Goal: Check status

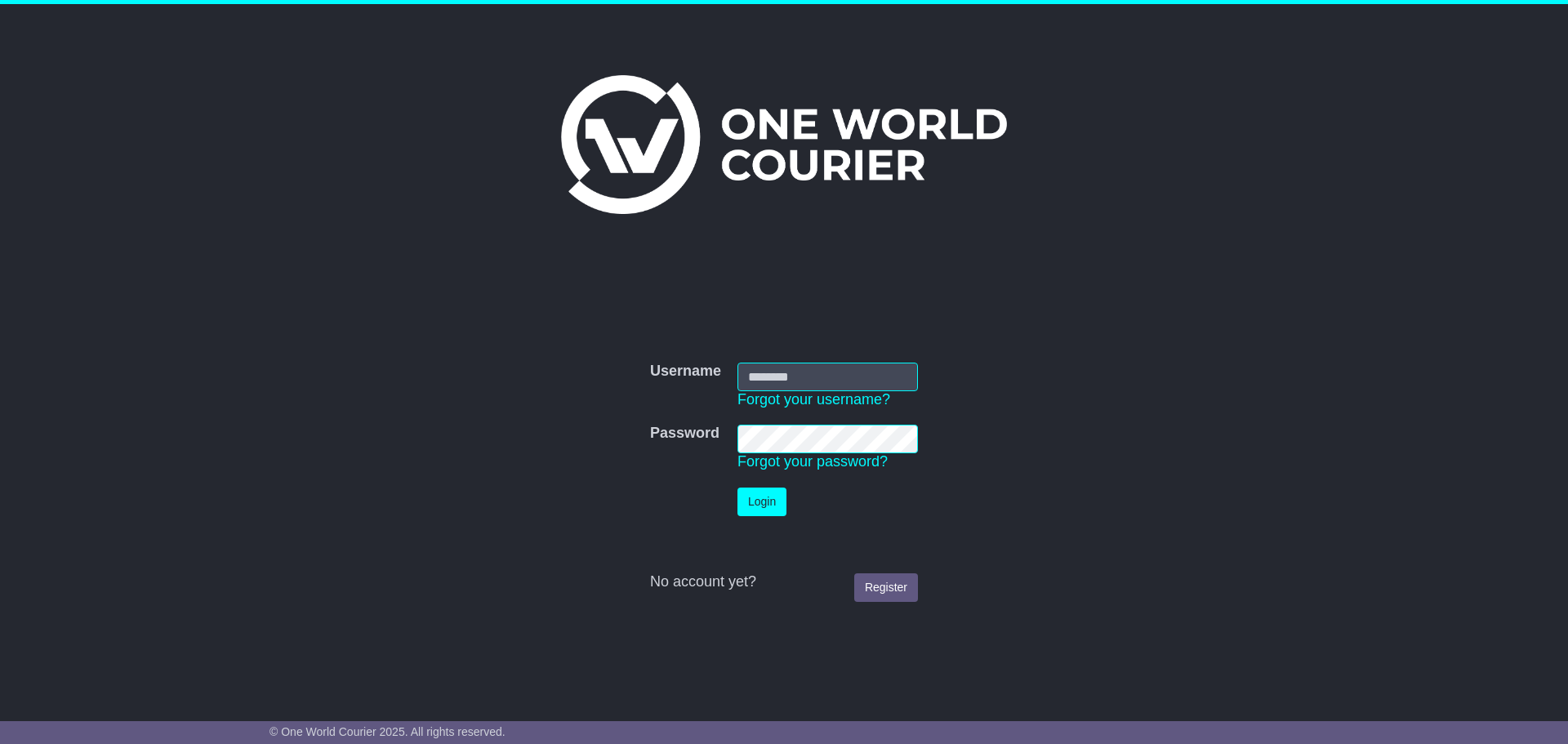
click at [806, 381] on input "Username" at bounding box center [827, 377] width 181 height 29
type input "**********"
click at [769, 490] on button "Login" at bounding box center [762, 502] width 49 height 29
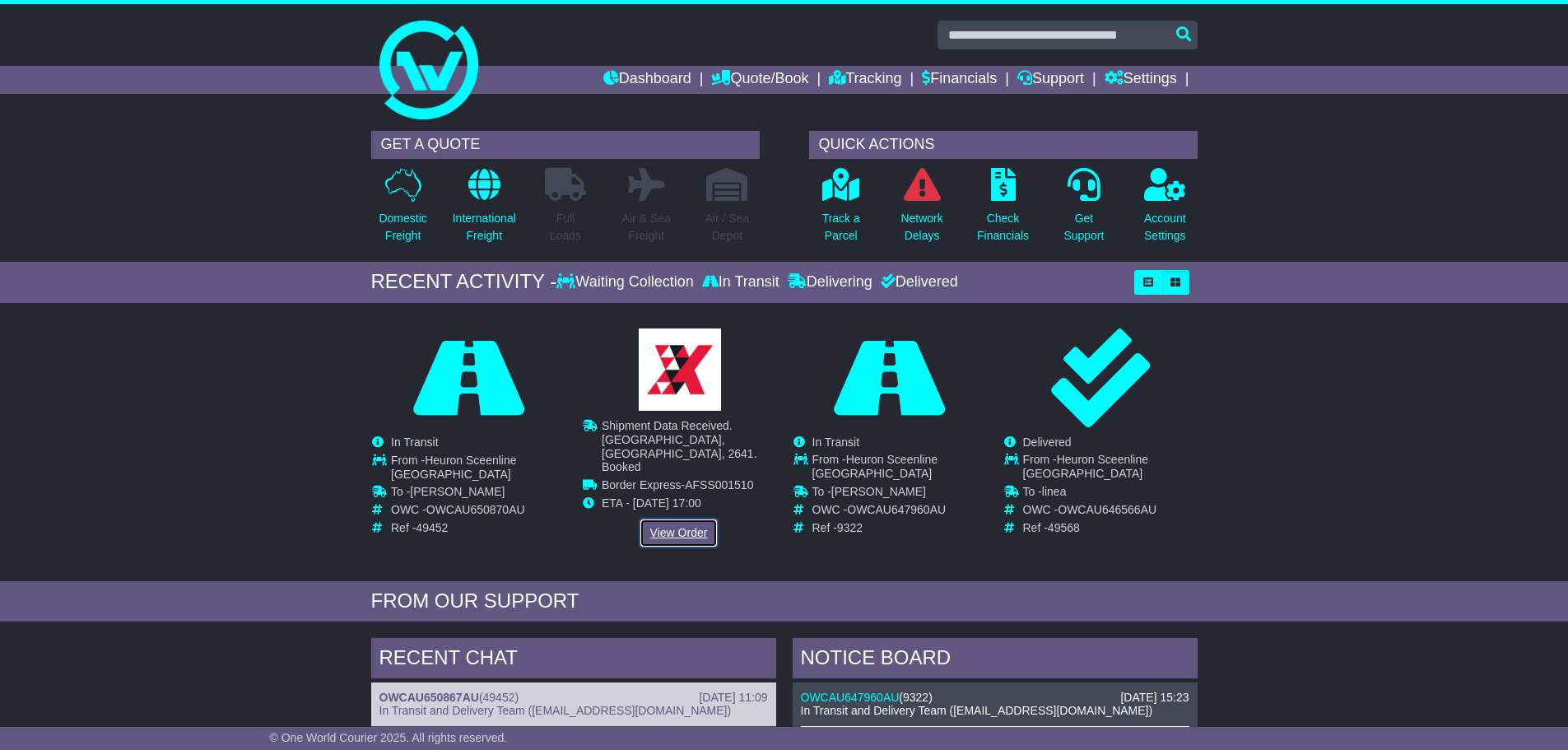
click at [688, 519] on link "View Order" at bounding box center [679, 533] width 79 height 29
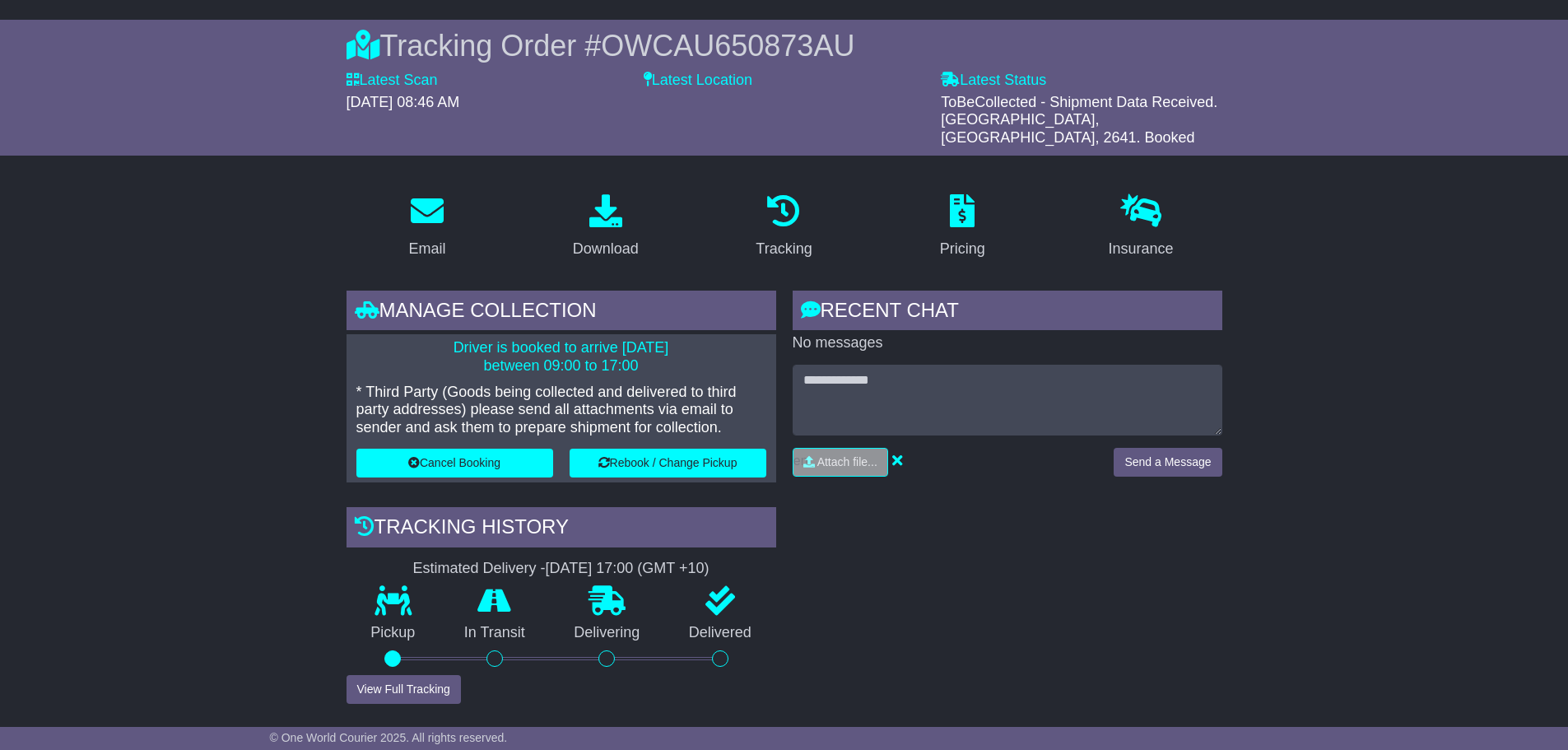
scroll to position [164, 0]
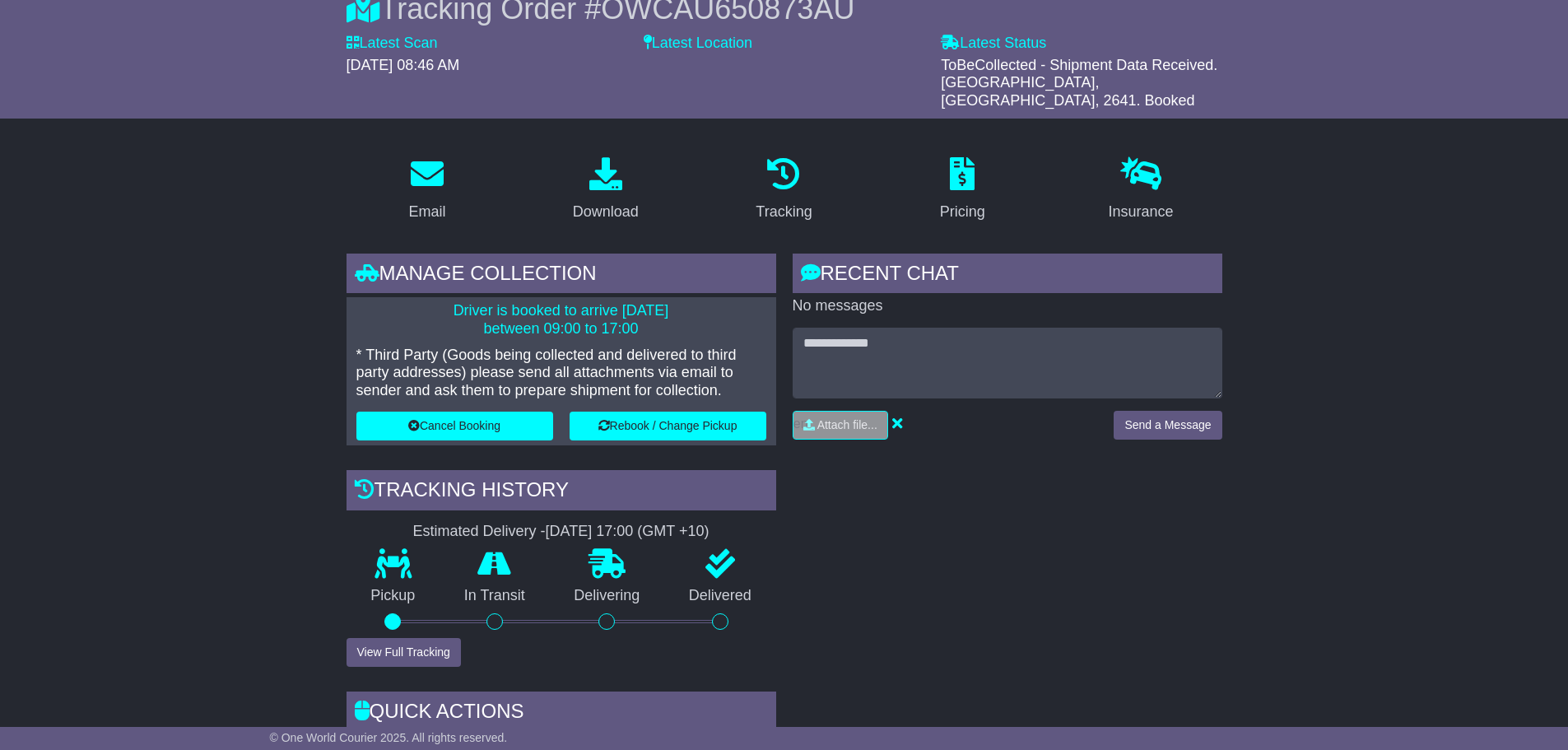
drag, startPoint x: 604, startPoint y: 288, endPoint x: 665, endPoint y: 319, distance: 68.4
click at [665, 319] on p "Driver is booked to arrive [DATE] between 09:00 to 17:00" at bounding box center [562, 319] width 410 height 35
drag, startPoint x: 653, startPoint y: 308, endPoint x: 627, endPoint y: 295, distance: 29.1
click at [652, 308] on p "Driver is booked to arrive [DATE] between 09:00 to 17:00" at bounding box center [562, 319] width 410 height 35
click at [625, 302] on p "Driver is booked to arrive [DATE] between 09:00 to 17:00" at bounding box center [562, 319] width 410 height 35
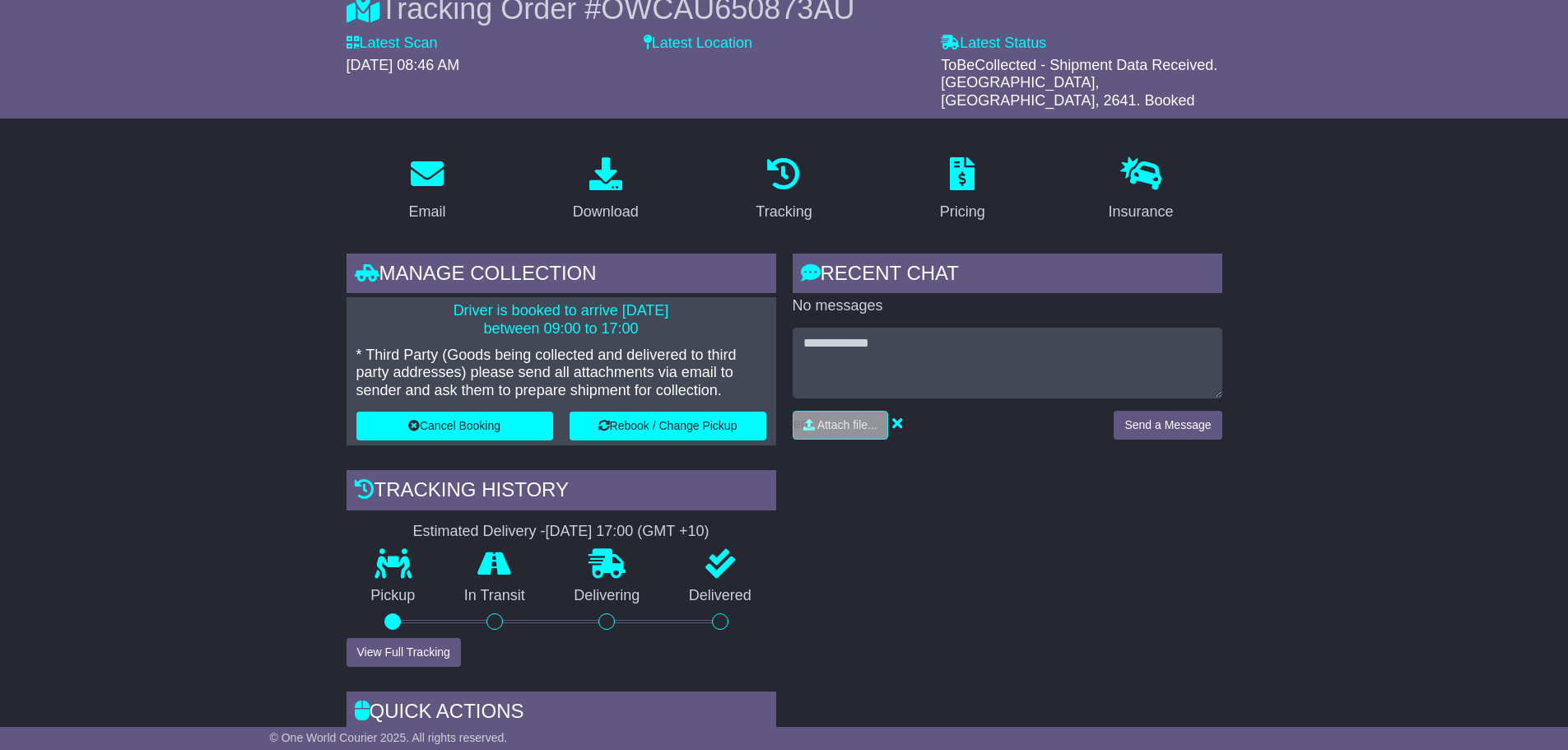
drag, startPoint x: 553, startPoint y: 311, endPoint x: 579, endPoint y: 312, distance: 26.0
click at [579, 312] on p "Driver is booked to arrive [DATE] between 09:00 to 17:00" at bounding box center [562, 319] width 410 height 35
click at [635, 312] on p "Driver is booked to arrive [DATE] between 09:00 to 17:00" at bounding box center [562, 319] width 410 height 35
drag, startPoint x: 648, startPoint y: 310, endPoint x: 599, endPoint y: 305, distance: 49.3
click at [599, 305] on p "Driver is booked to arrive [DATE] between 09:00 to 17:00" at bounding box center [562, 319] width 410 height 35
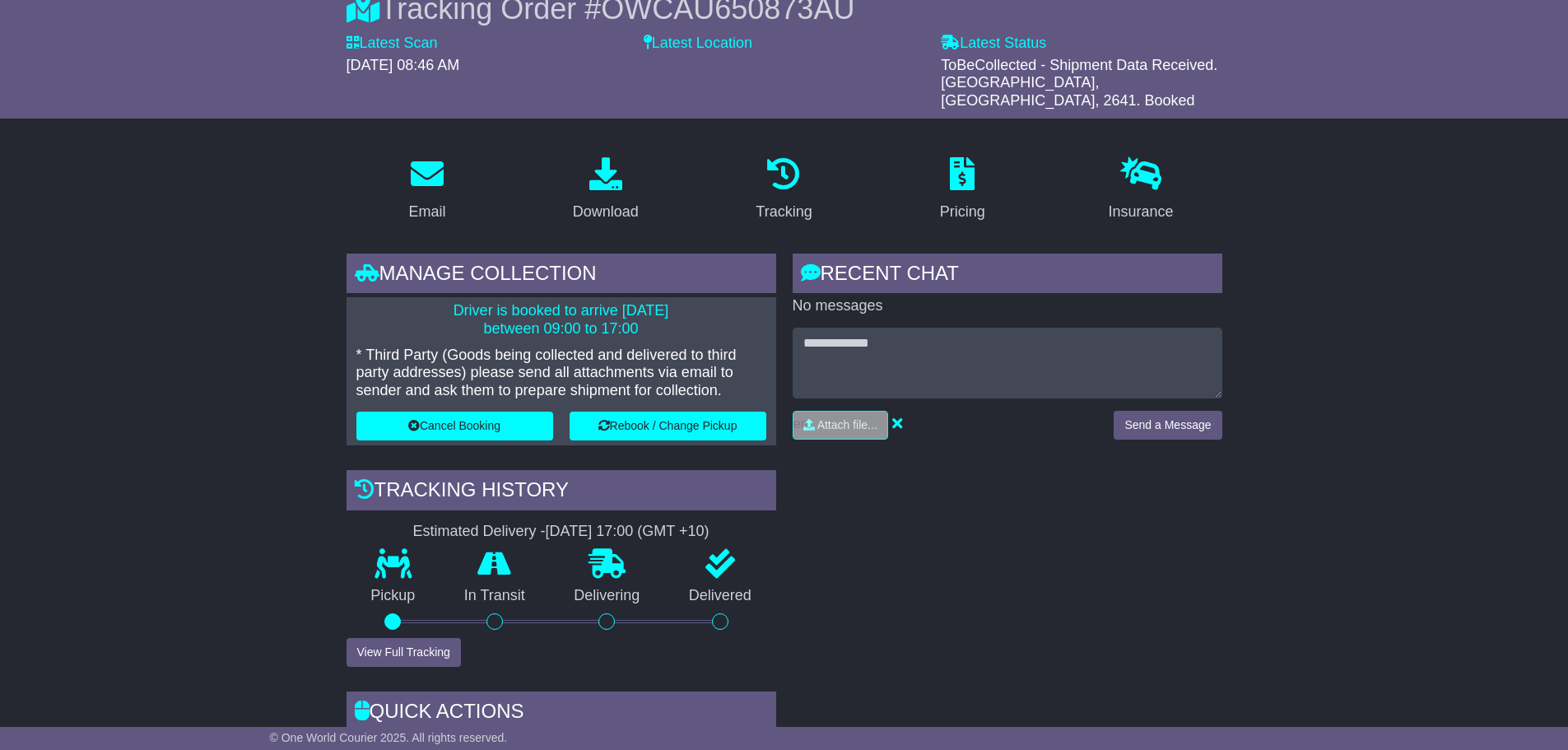
click at [616, 311] on p "Driver is booked to arrive [DATE] between 09:00 to 17:00" at bounding box center [562, 319] width 410 height 35
drag, startPoint x: 431, startPoint y: 293, endPoint x: 638, endPoint y: 312, distance: 207.9
click at [638, 312] on p "Driver is booked to arrive [DATE] between 09:00 to 17:00" at bounding box center [562, 319] width 410 height 35
drag, startPoint x: 659, startPoint y: 316, endPoint x: 406, endPoint y: 286, distance: 254.8
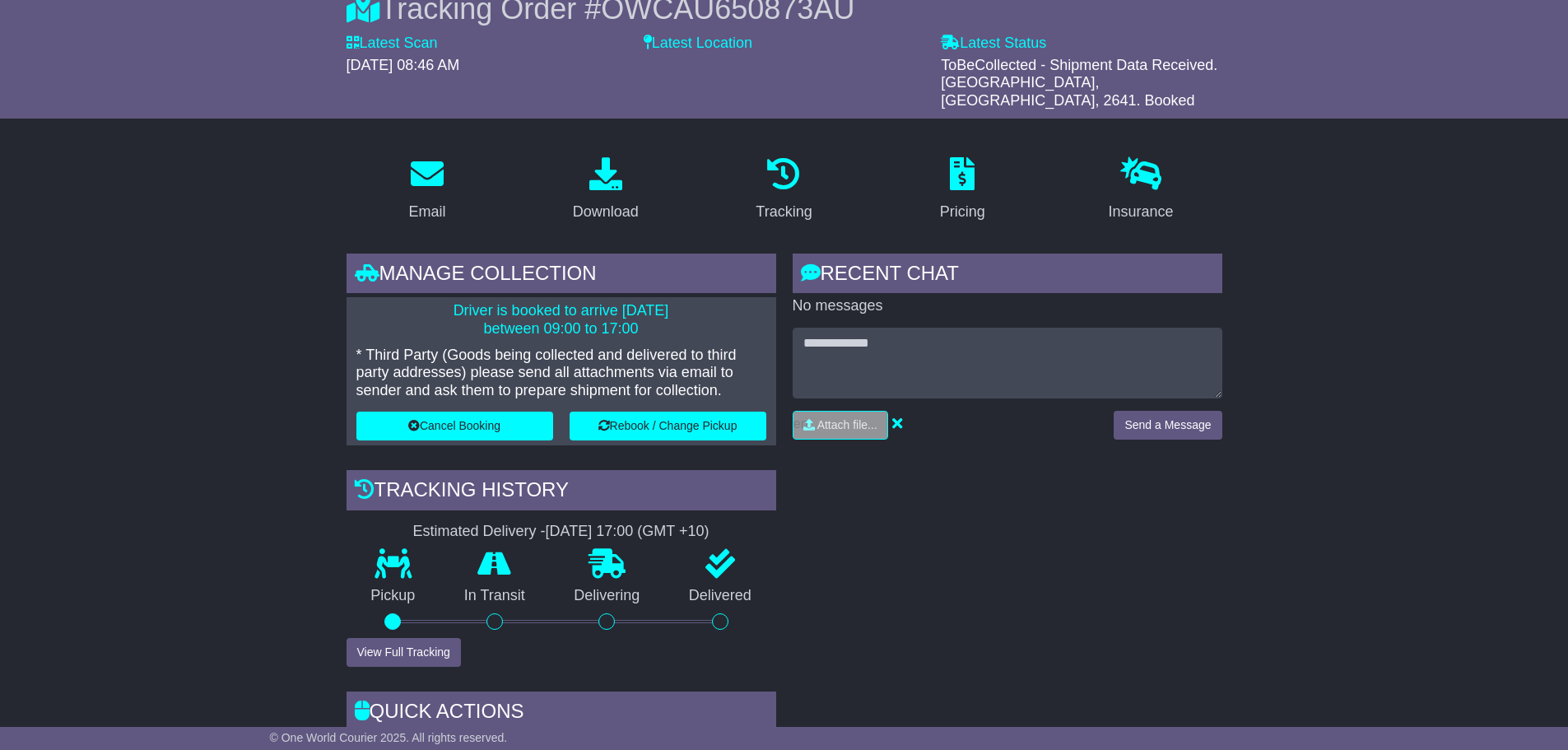
click at [406, 302] on p "Driver is booked to arrive [DATE] between 09:00 to 17:00" at bounding box center [562, 319] width 410 height 35
click at [436, 302] on p "Driver is booked to arrive [DATE] between 09:00 to 17:00" at bounding box center [562, 319] width 410 height 35
drag, startPoint x: 434, startPoint y: 291, endPoint x: 649, endPoint y: 312, distance: 216.0
click at [649, 312] on p "Driver is booked to arrive [DATE] between 09:00 to 17:00" at bounding box center [562, 319] width 410 height 35
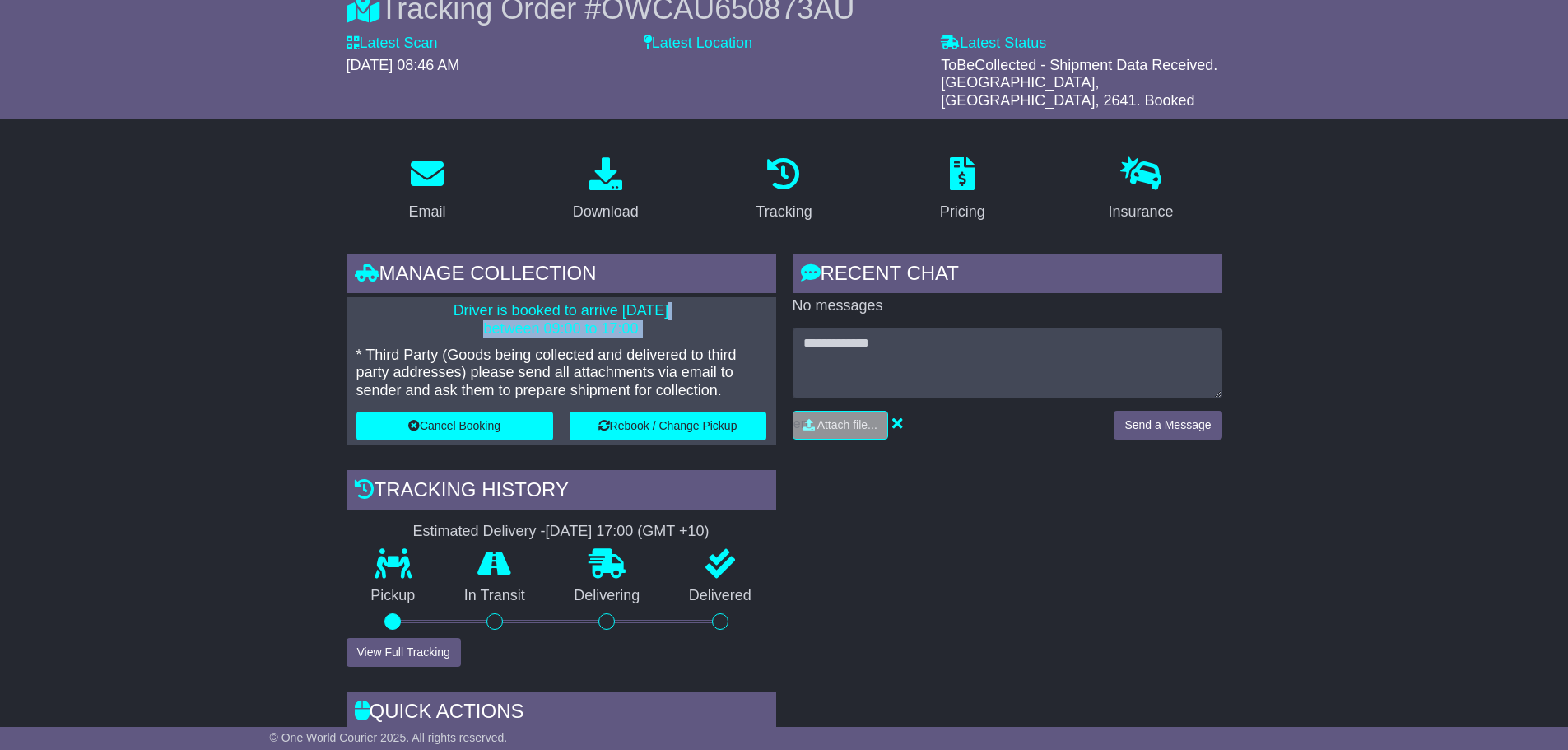
drag, startPoint x: 649, startPoint y: 312, endPoint x: 440, endPoint y: 290, distance: 210.2
click at [440, 302] on p "Driver is booked to arrive [DATE] between 09:00 to 17:00" at bounding box center [562, 319] width 410 height 35
drag, startPoint x: 421, startPoint y: 292, endPoint x: 655, endPoint y: 319, distance: 235.6
click at [664, 335] on div "Driver is booked to arrive [DATE] between 09:00 to 17:00 * Third Party (Goods b…" at bounding box center [561, 371] width 430 height 148
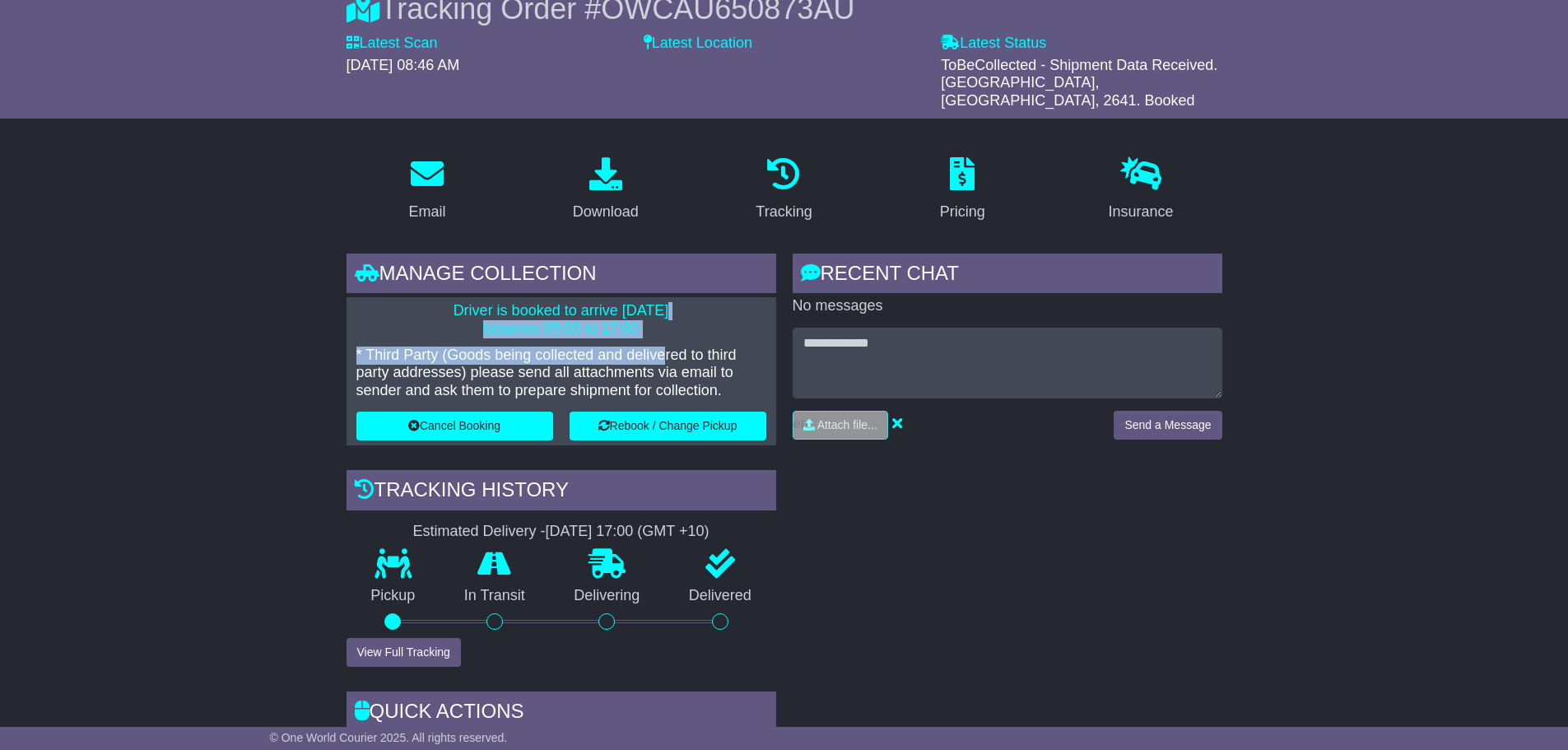
click at [655, 319] on p "Driver is booked to arrive [DATE] between 09:00 to 17:00" at bounding box center [562, 319] width 410 height 35
drag, startPoint x: 636, startPoint y: 519, endPoint x: 500, endPoint y: 511, distance: 136.2
click at [500, 523] on div "Estimated Delivery - [DATE] 17:00 (GMT +10)" at bounding box center [561, 532] width 430 height 18
drag, startPoint x: 750, startPoint y: 510, endPoint x: 355, endPoint y: 511, distance: 395.0
click at [355, 523] on div "Estimated Delivery - [DATE] 17:00 (GMT +10)" at bounding box center [561, 532] width 430 height 18
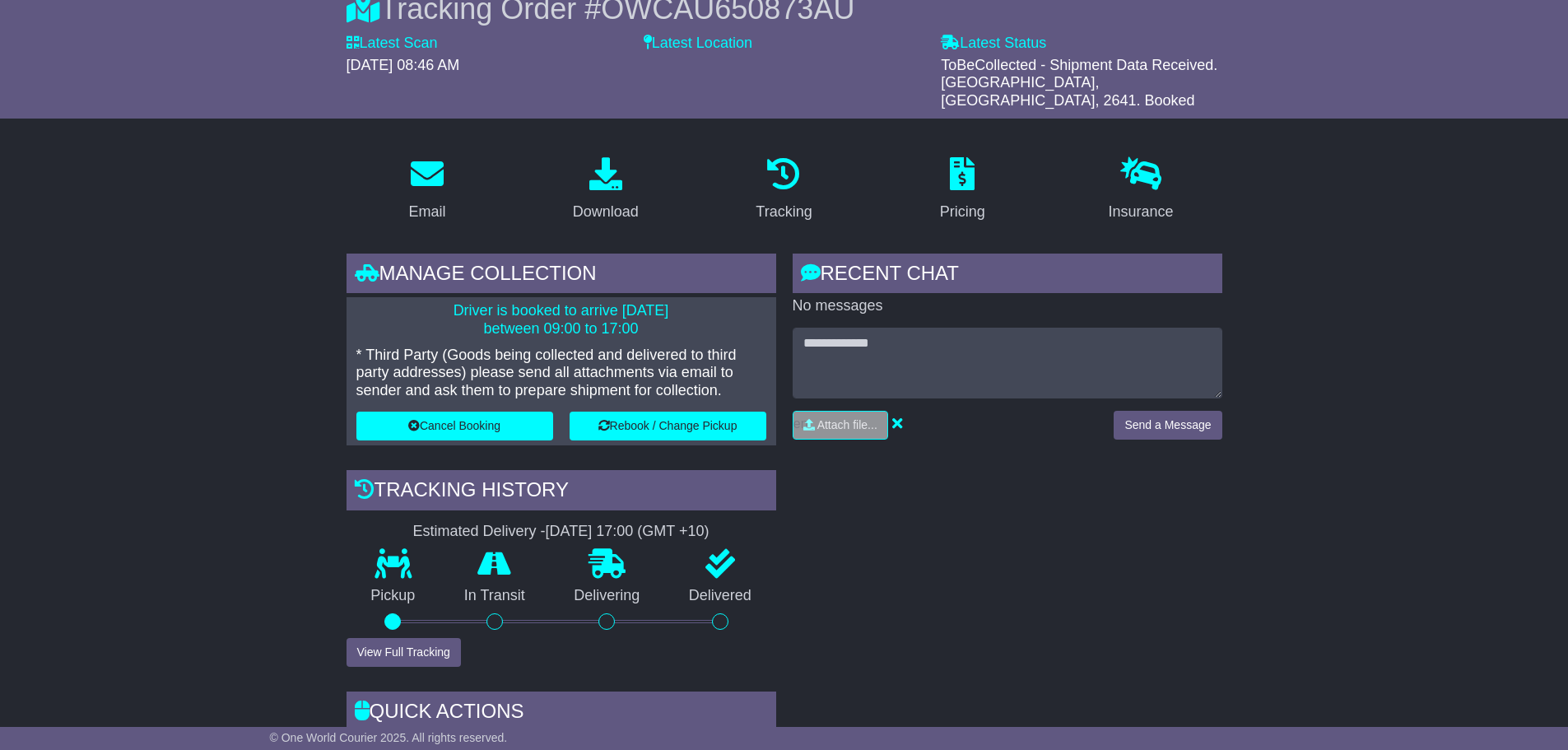
click at [1048, 552] on div "RECENT CHAT Loading... No messages Attach file..." at bounding box center [1007, 574] width 447 height 640
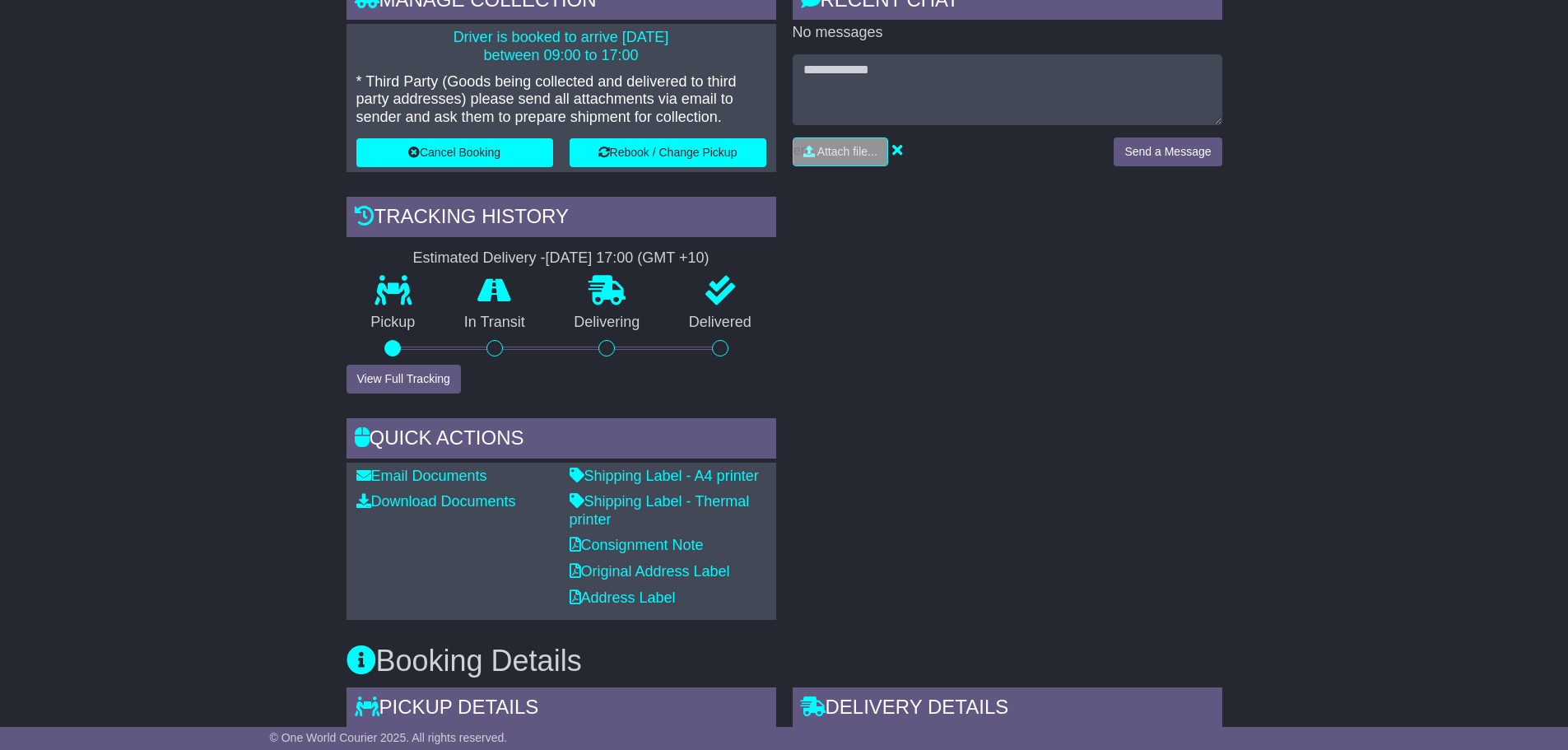
scroll to position [494, 0]
